Goal: Transaction & Acquisition: Book appointment/travel/reservation

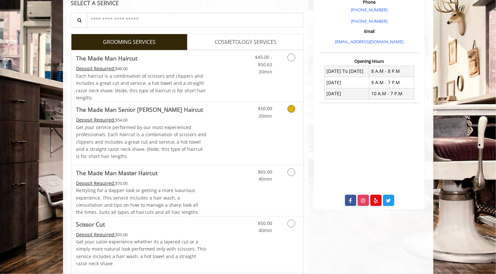
scroll to position [165, 0]
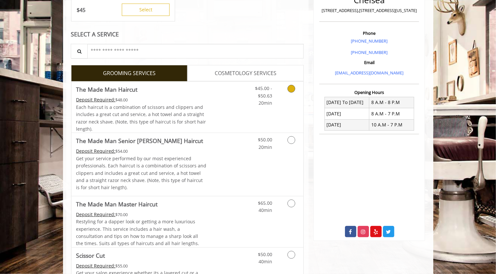
click at [218, 98] on link "Discounted Price" at bounding box center [225, 106] width 39 height 51
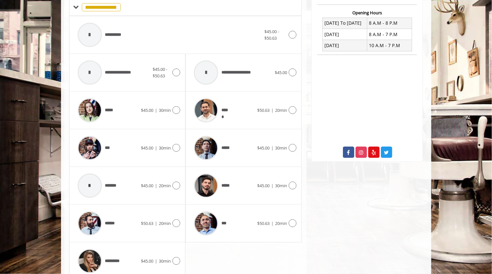
scroll to position [247, 0]
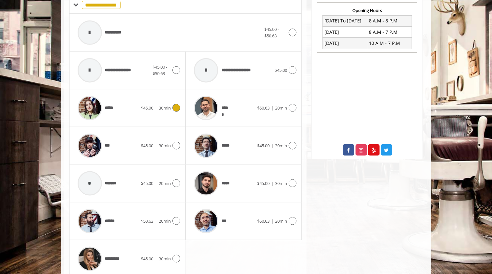
click at [165, 113] on div "***** $45.00 | 30min" at bounding box center [127, 107] width 106 height 31
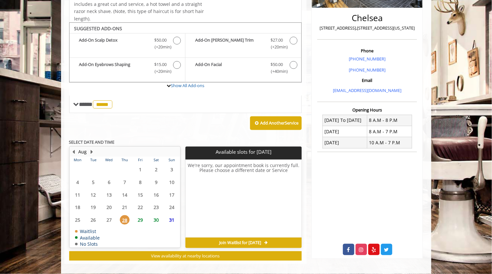
scroll to position [153, 0]
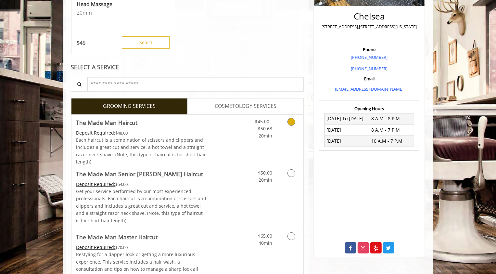
click at [194, 132] on div "Deposit Required: $48.00" at bounding box center [141, 132] width 130 height 7
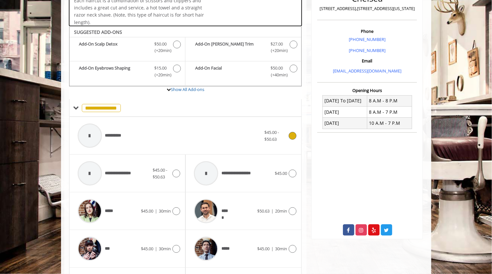
scroll to position [193, 0]
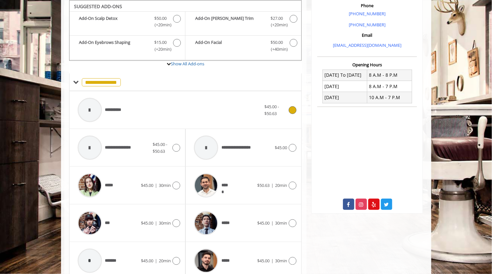
click at [231, 107] on div "**********" at bounding box center [169, 109] width 190 height 31
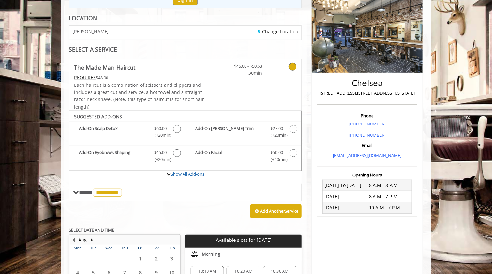
scroll to position [75, 0]
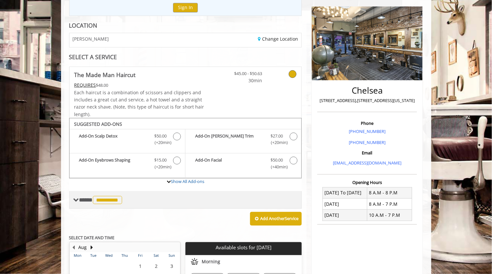
click at [78, 199] on span at bounding box center [76, 200] width 6 height 6
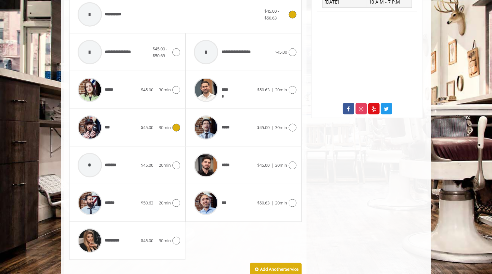
scroll to position [287, 0]
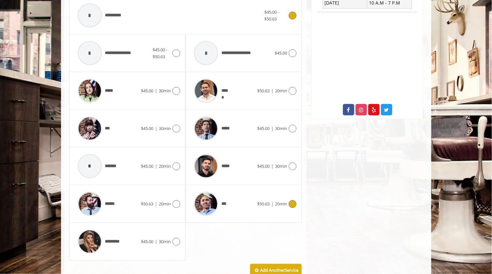
click at [273, 195] on div "*** $50.63 | 20min" at bounding box center [243, 203] width 106 height 31
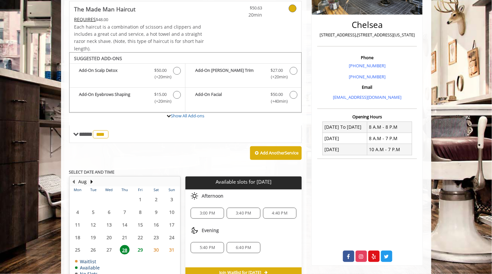
scroll to position [176, 0]
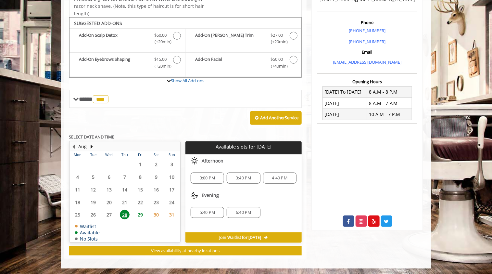
click at [250, 179] on span "3:40 PM" at bounding box center [243, 177] width 15 height 5
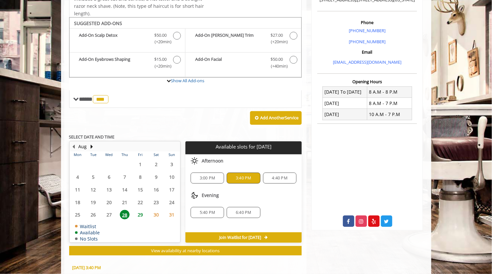
scroll to position [293, 0]
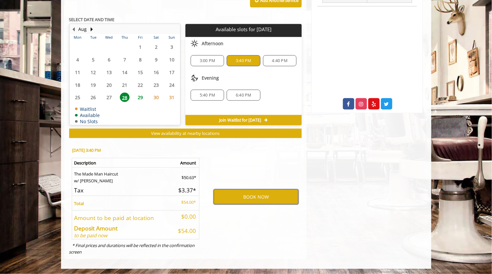
click at [260, 192] on button "BOOK NOW" at bounding box center [256, 196] width 85 height 15
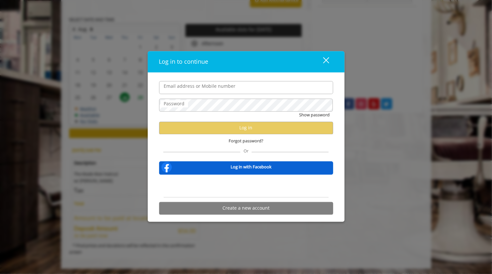
click at [263, 89] on input "Email address or Mobile number" at bounding box center [246, 87] width 174 height 13
type input "**********"
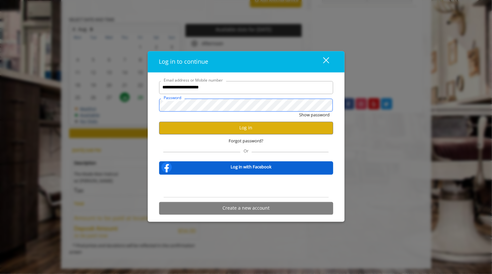
click at [299, 111] on button "Show password" at bounding box center [314, 114] width 31 height 7
click at [246, 131] on button "Log in" at bounding box center [246, 127] width 174 height 13
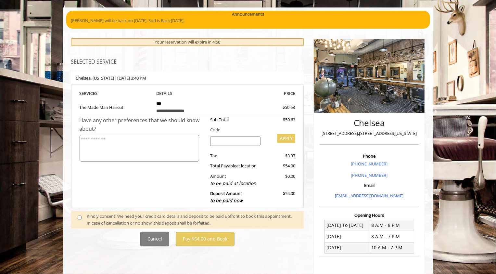
scroll to position [47, 0]
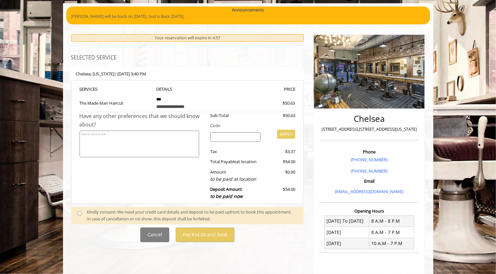
click at [164, 213] on div "Kindly consent: We need your credit card details and deposit to be paid upfront…" at bounding box center [192, 215] width 210 height 14
click at [79, 216] on span at bounding box center [82, 215] width 19 height 14
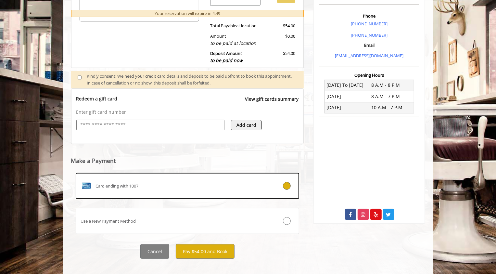
scroll to position [190, 0]
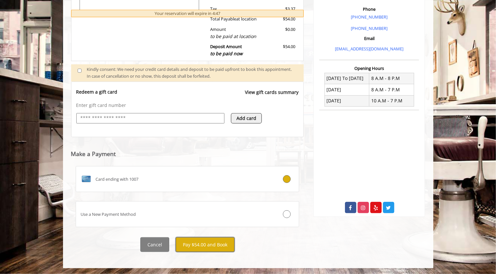
click at [196, 242] on button "Pay $54.00 and Book" at bounding box center [205, 244] width 59 height 15
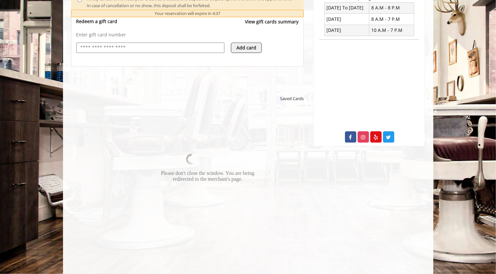
scroll to position [261, 0]
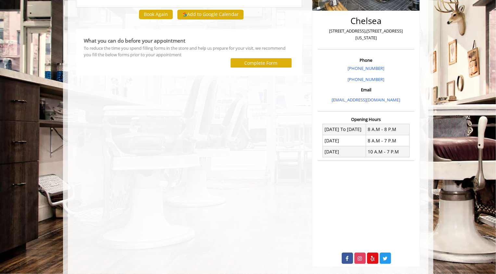
scroll to position [131, 0]
